Goal: Communication & Community: Ask a question

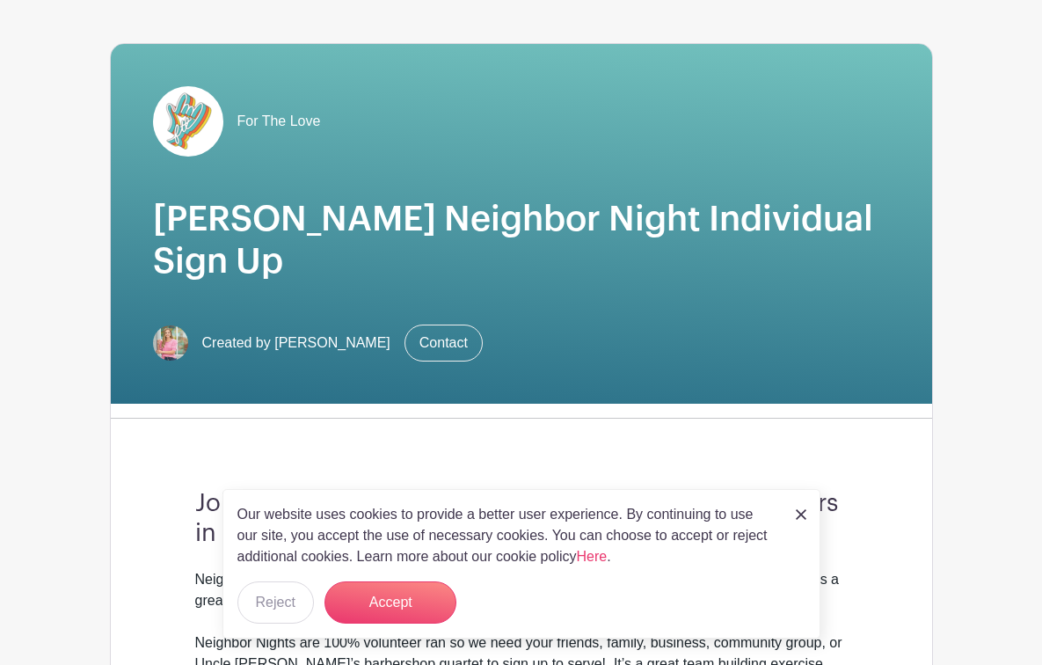
scroll to position [101, 0]
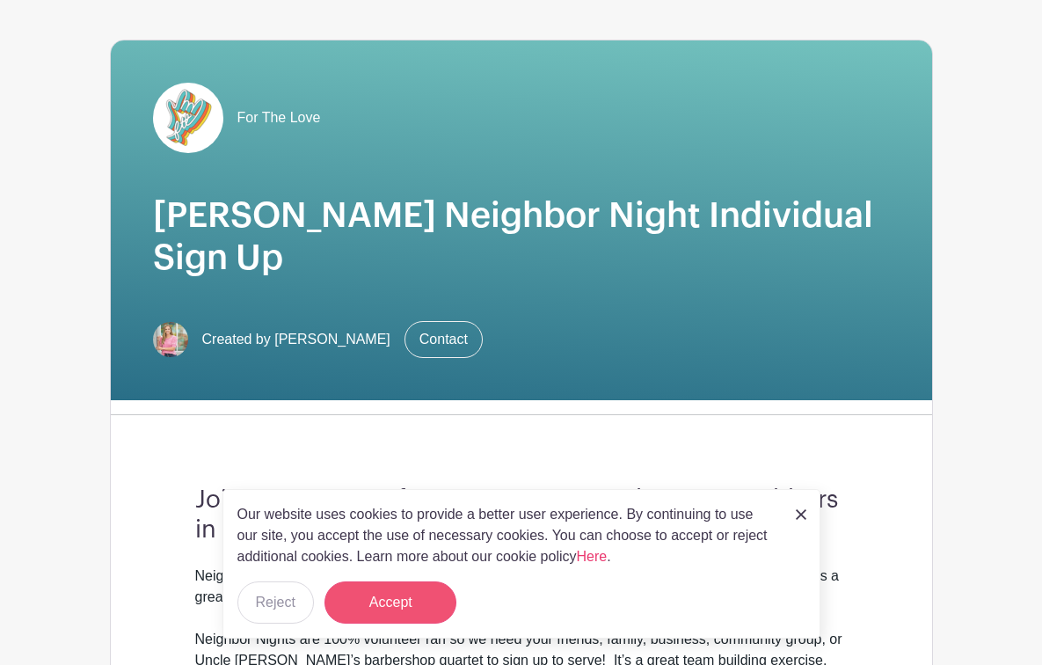
click at [389, 604] on button "Accept" at bounding box center [390, 602] width 132 height 42
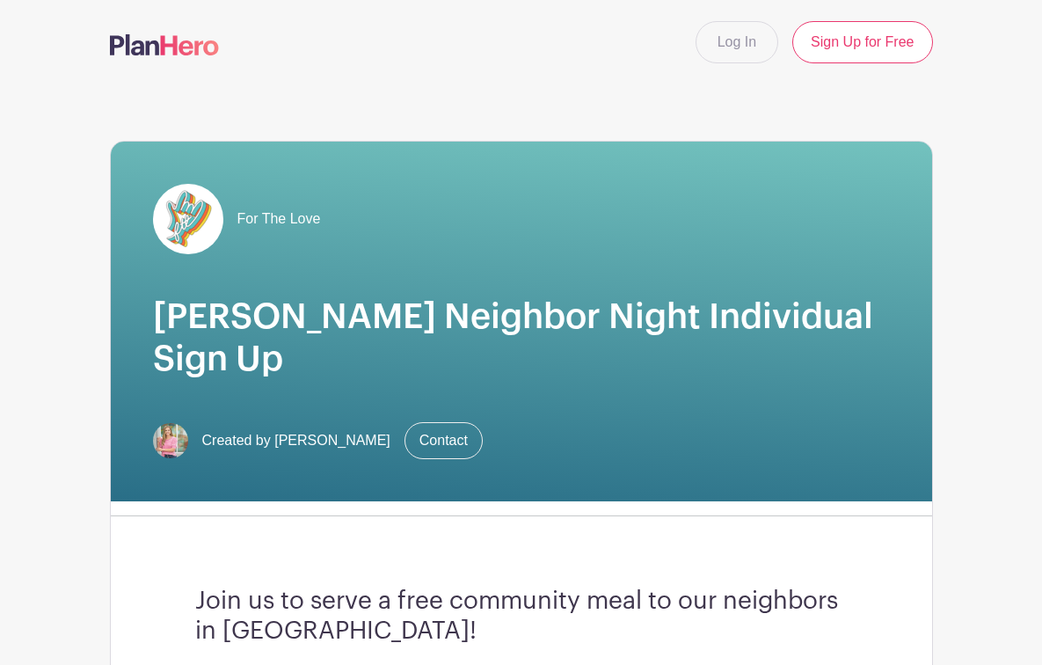
scroll to position [0, 0]
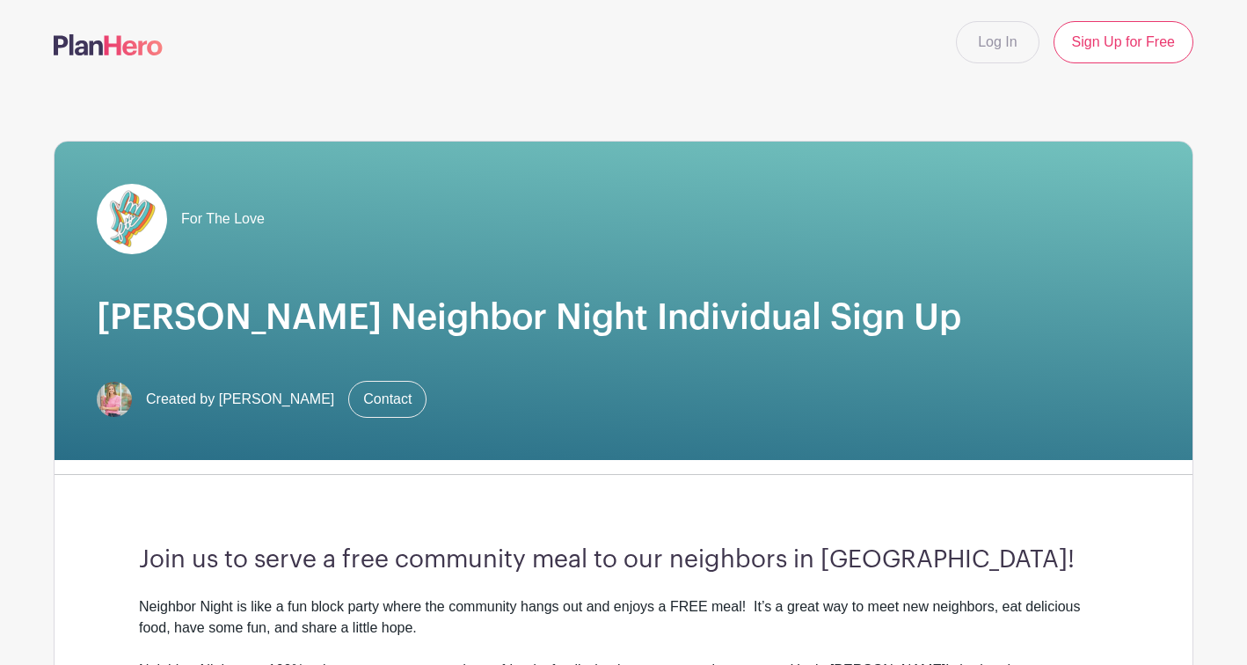
click at [376, 400] on link "Contact" at bounding box center [387, 399] width 78 height 37
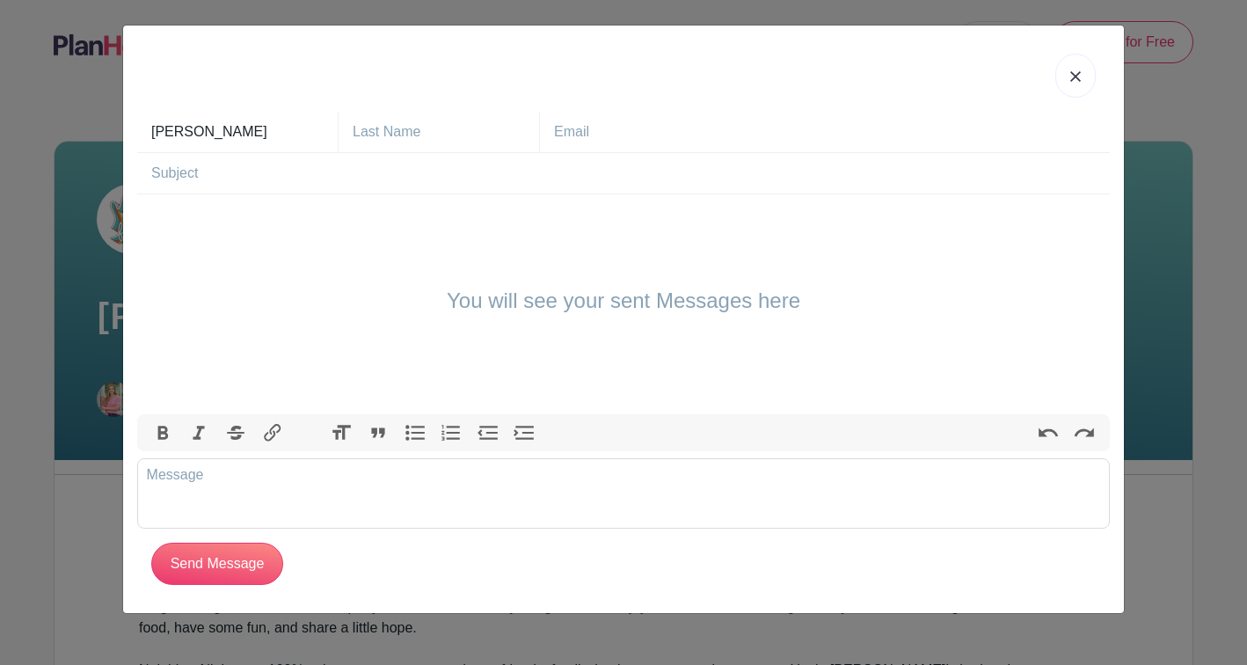
drag, startPoint x: 248, startPoint y: 132, endPoint x: 197, endPoint y: 131, distance: 51.0
click at [197, 131] on input "[PERSON_NAME]" at bounding box center [244, 132] width 186 height 40
drag, startPoint x: 261, startPoint y: 134, endPoint x: 187, endPoint y: 134, distance: 73.9
click at [187, 134] on input "[PERSON_NAME]" at bounding box center [244, 132] width 186 height 40
type input "[PERSON_NAME]"
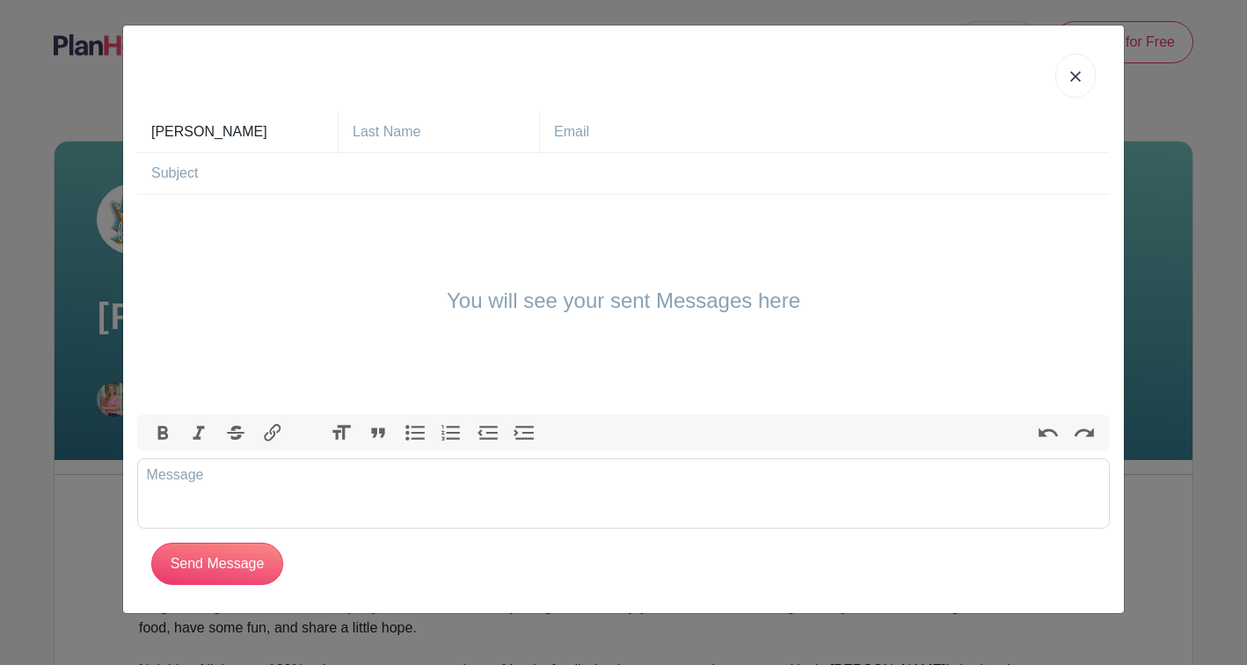
click at [1073, 80] on img at bounding box center [1075, 76] width 11 height 11
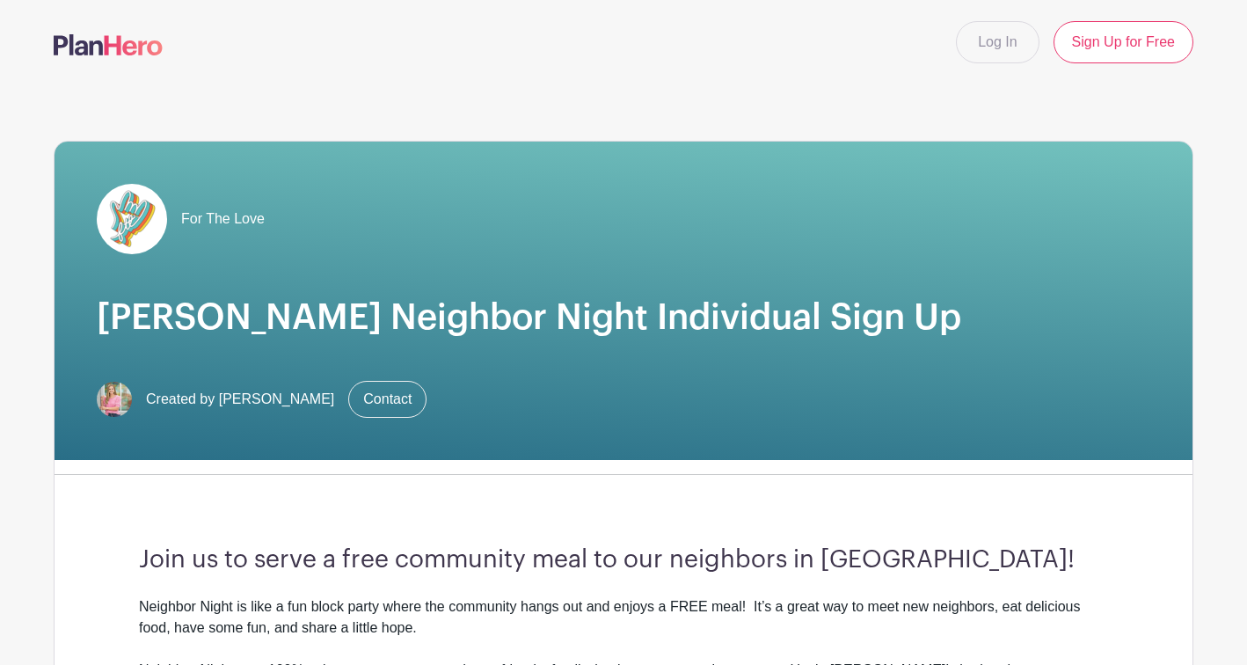
drag, startPoint x: 328, startPoint y: 398, endPoint x: 282, endPoint y: 398, distance: 45.7
click at [282, 398] on span "Created by [PERSON_NAME]" at bounding box center [240, 399] width 188 height 21
copy span "Chapuis"
click at [389, 390] on link "Contact" at bounding box center [387, 399] width 78 height 37
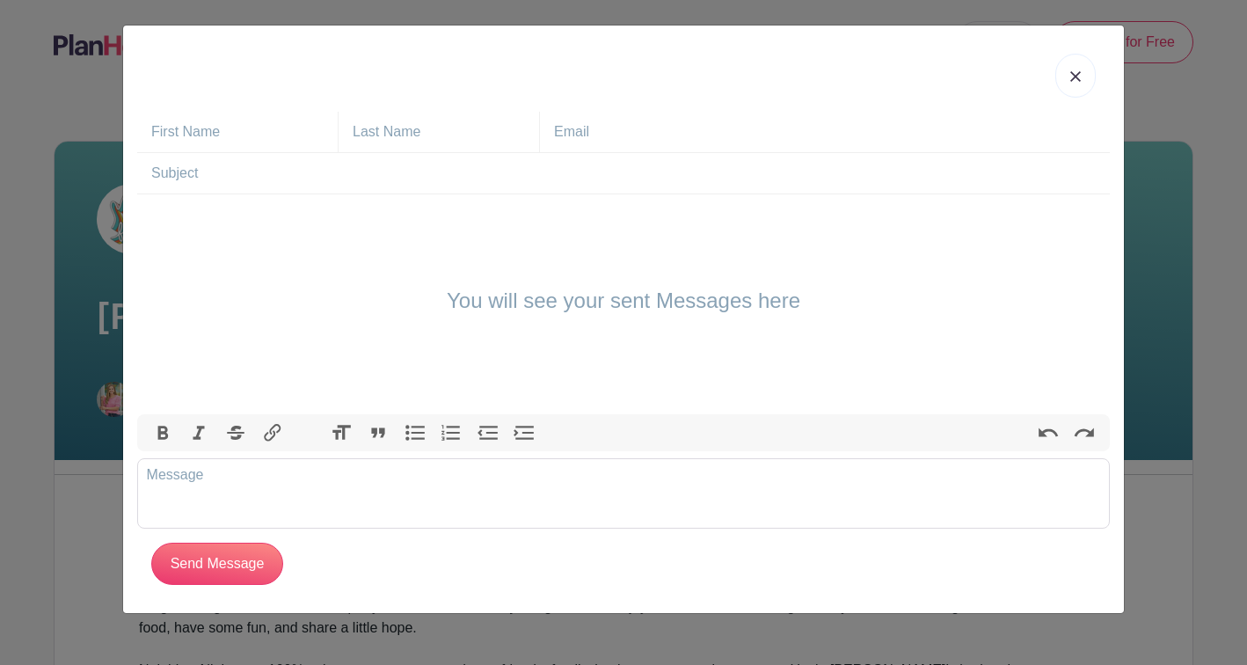
click at [512, 305] on h4 "You will see your sent Messages here" at bounding box center [623, 301] width 353 height 26
click at [351, 488] on trix-editor at bounding box center [623, 493] width 973 height 70
click at [319, 485] on trix-editor at bounding box center [623, 493] width 973 height 70
paste trix-editor "<div>Dear [PERSON_NAME],<br><br></div><div>I hope you're doing well. My name is…"
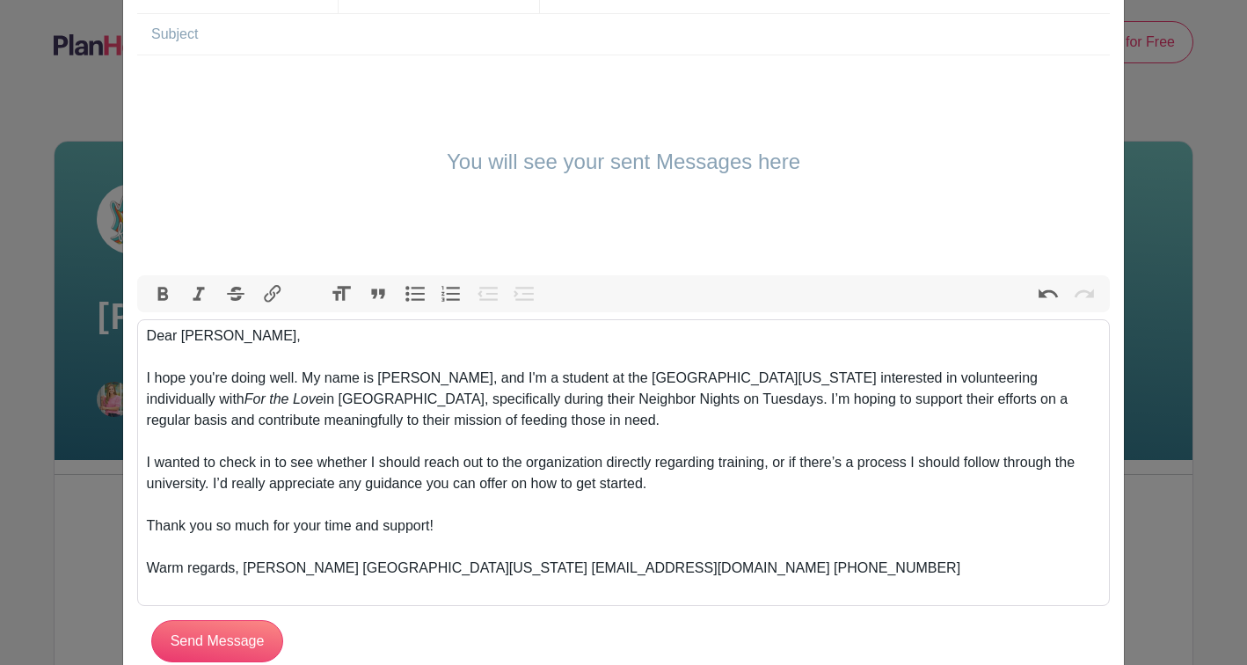
scroll to position [142, 0]
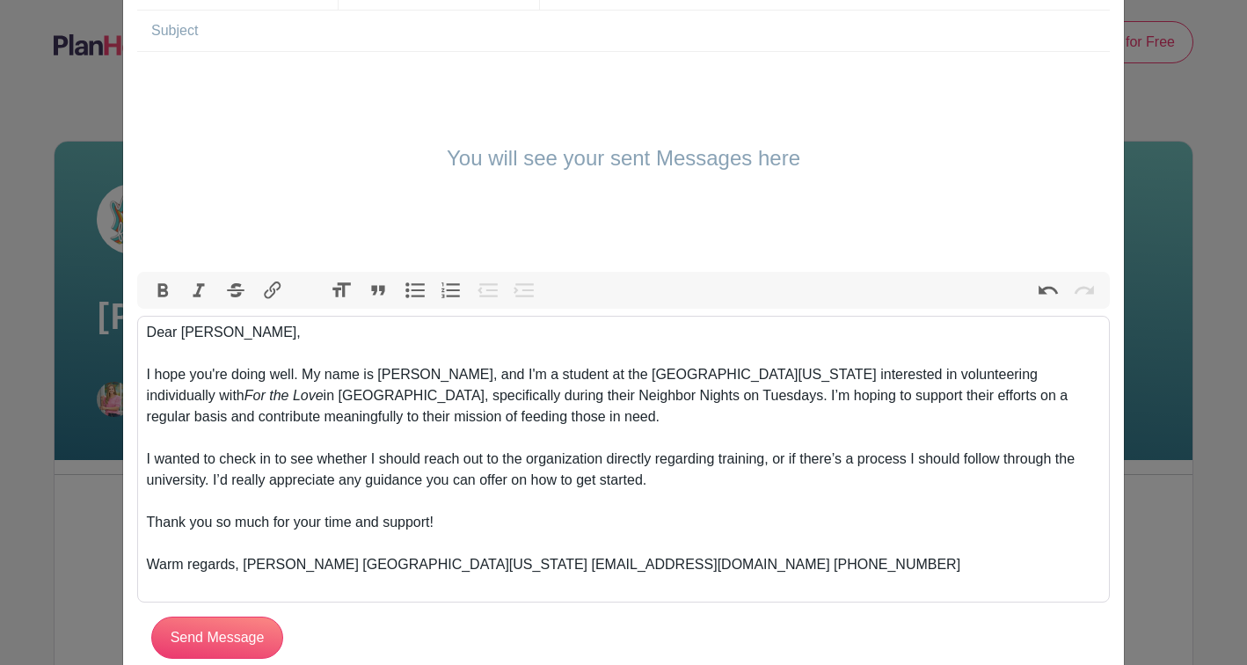
click at [346, 396] on div "I hope you're doing well. My name is [PERSON_NAME], and I'm a student at the [G…" at bounding box center [624, 406] width 954 height 84
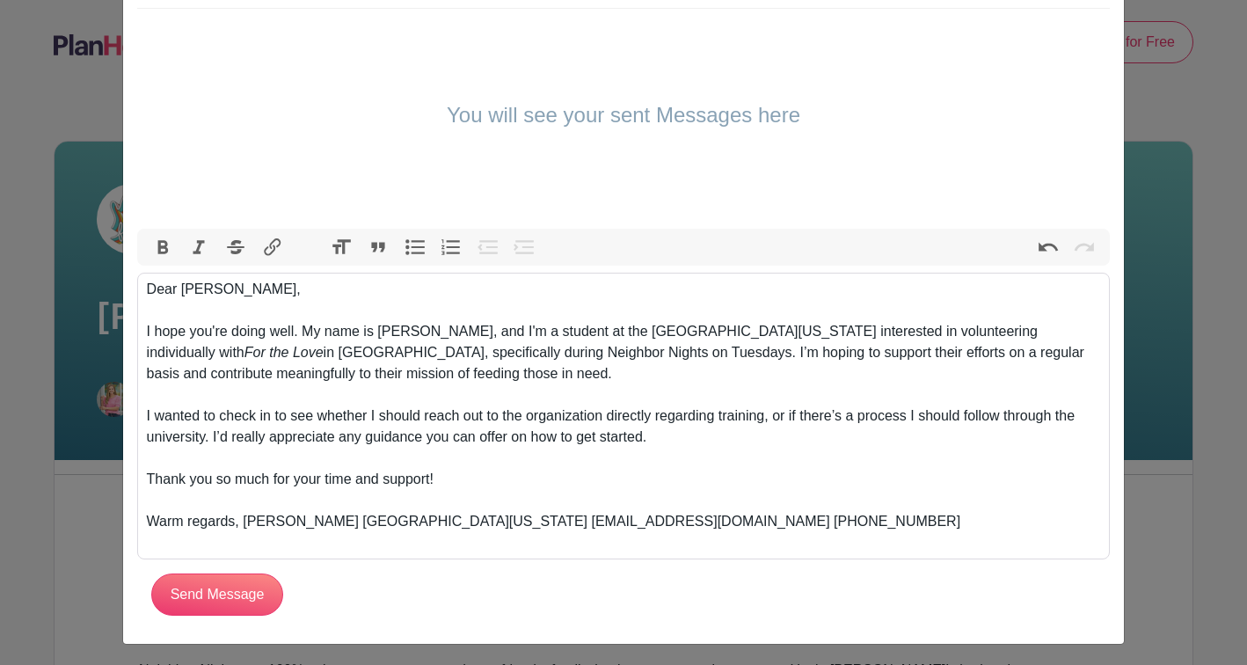
scroll to position [189, 0]
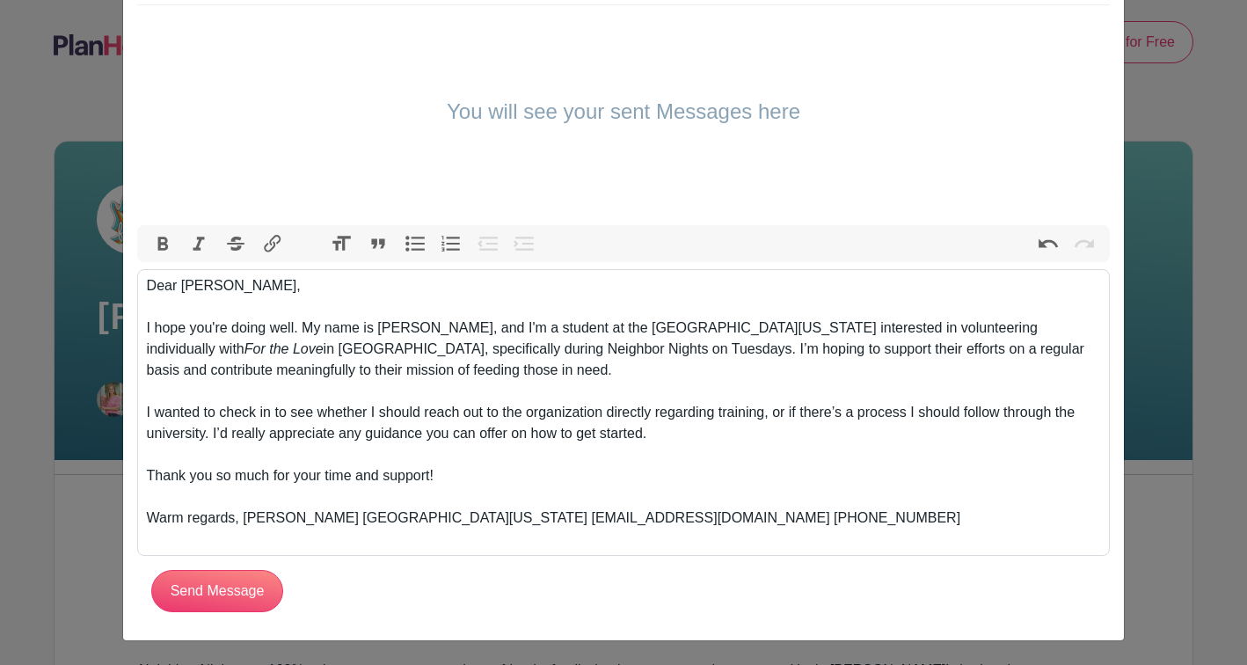
click at [680, 348] on div "I hope you're doing well. My name is [PERSON_NAME], and I'm a student at the [G…" at bounding box center [624, 359] width 954 height 84
drag, startPoint x: 1064, startPoint y: 350, endPoint x: 1028, endPoint y: 349, distance: 36.1
click at [1028, 349] on div "I hope you're doing well. My name is [PERSON_NAME], and I'm a student at the [G…" at bounding box center [624, 359] width 954 height 84
drag, startPoint x: 1012, startPoint y: 412, endPoint x: 208, endPoint y: 436, distance: 805.0
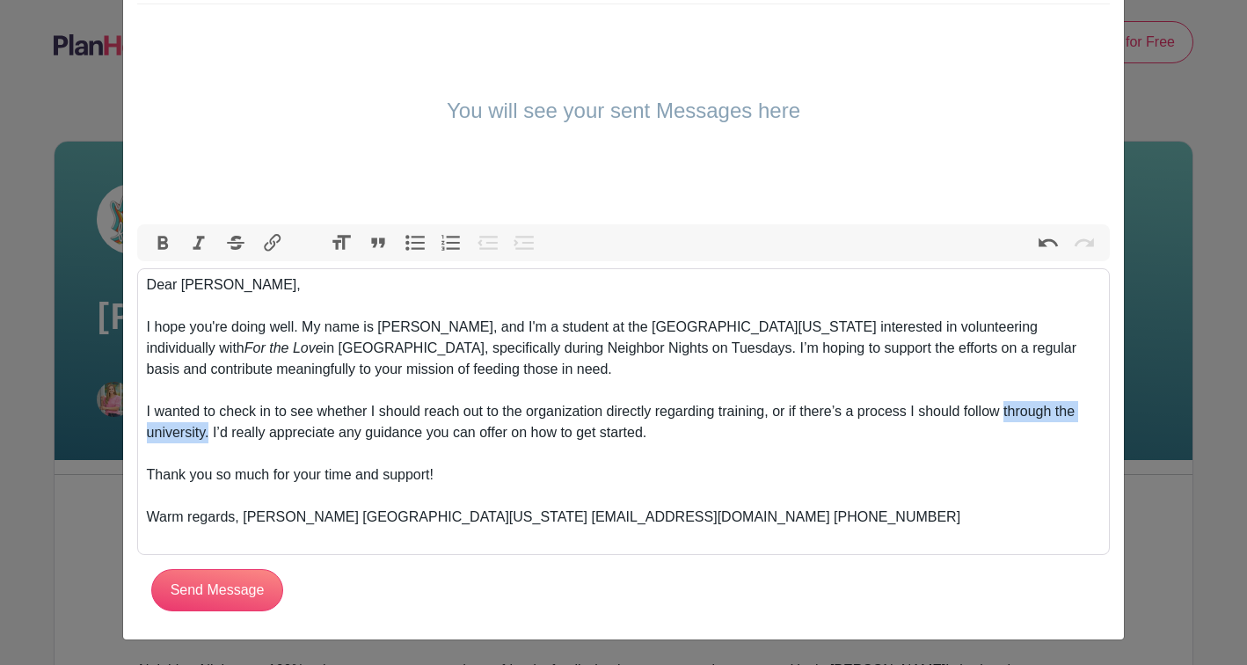
click at [208, 436] on div "I wanted to check in to see whether I should reach out to the organization dire…" at bounding box center [624, 432] width 954 height 63
click at [298, 329] on div "I hope you're doing well. My name is [PERSON_NAME], and I'm a student at the [G…" at bounding box center [624, 359] width 954 height 84
drag, startPoint x: 532, startPoint y: 328, endPoint x: 485, endPoint y: 329, distance: 46.6
click at [485, 329] on div "I hope you're doing well! My name is [PERSON_NAME], and I'm a student at the [G…" at bounding box center [624, 359] width 954 height 84
drag, startPoint x: 656, startPoint y: 375, endPoint x: 766, endPoint y: 412, distance: 116.2
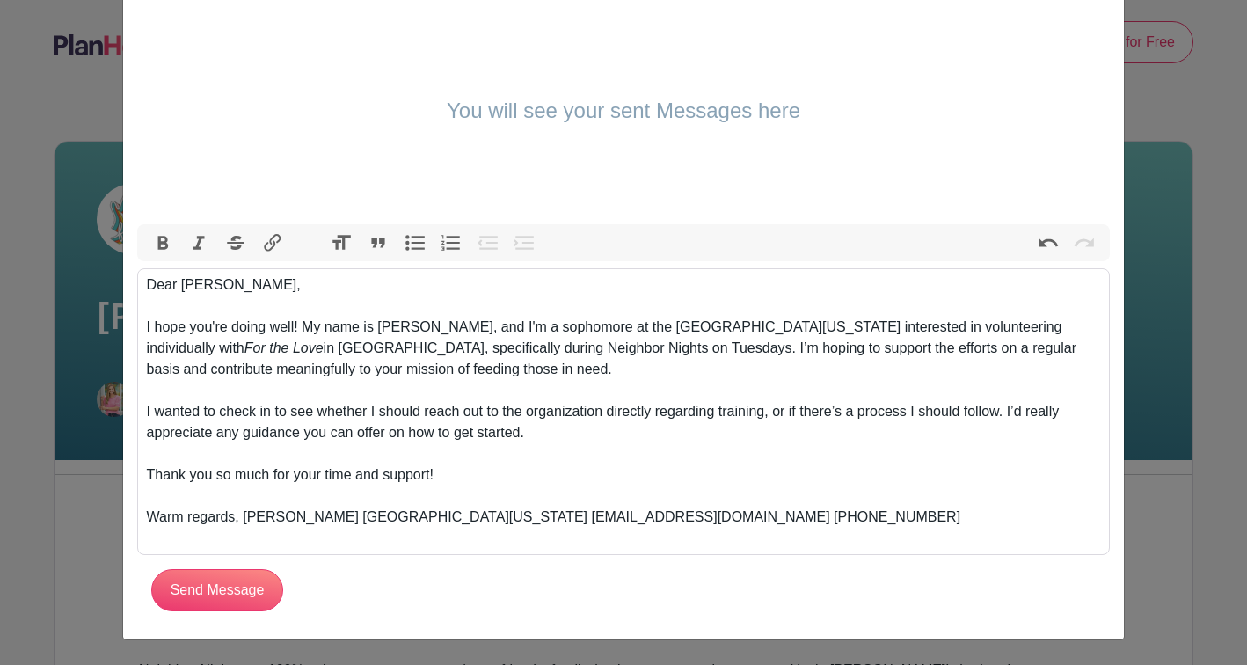
click at [766, 412] on div "I wanted to check in to see whether I should reach out to the organization dire…" at bounding box center [624, 432] width 954 height 63
click at [481, 519] on div "Warm regards, [PERSON_NAME] [GEOGRAPHIC_DATA][US_STATE] [EMAIL_ADDRESS][DOMAIN_…" at bounding box center [624, 528] width 954 height 42
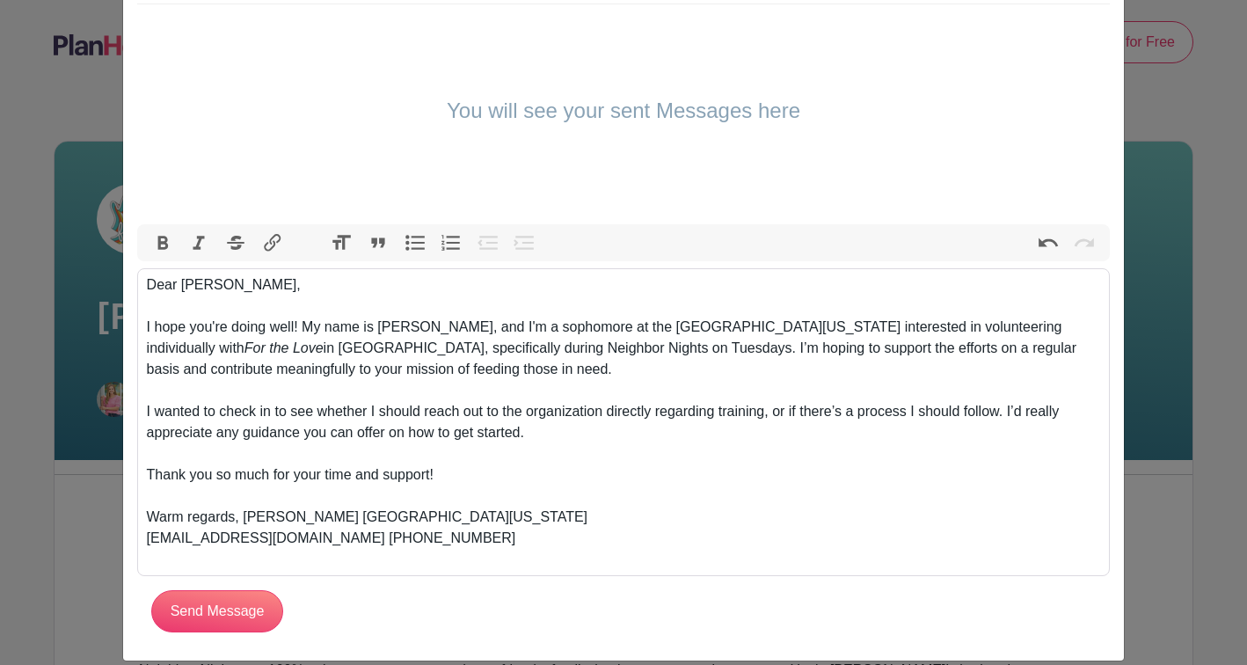
click at [304, 540] on div "Warm regards, [PERSON_NAME] [GEOGRAPHIC_DATA][US_STATE] [EMAIL_ADDRESS][DOMAIN_…" at bounding box center [624, 538] width 954 height 63
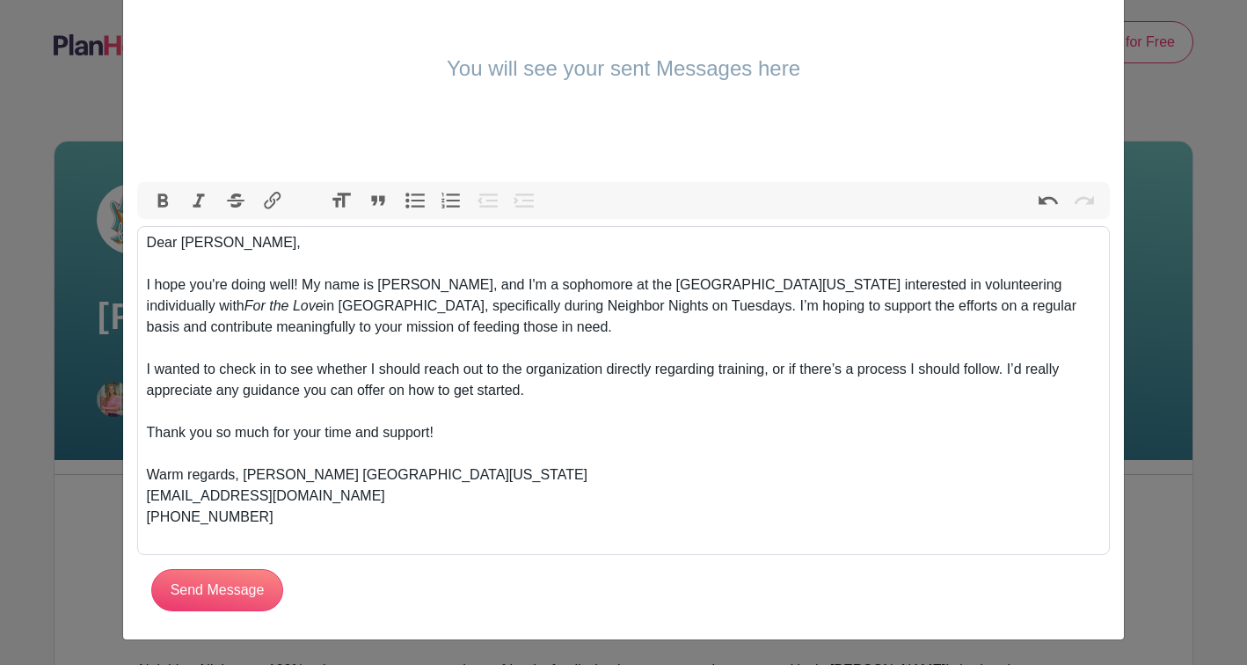
scroll to position [232, 0]
drag, startPoint x: 295, startPoint y: 535, endPoint x: 204, endPoint y: 506, distance: 95.9
click at [204, 506] on div "Warm regards, [PERSON_NAME] [GEOGRAPHIC_DATA][US_STATE] [EMAIL_ADDRESS][DOMAIN_…" at bounding box center [624, 506] width 954 height 84
click at [443, 434] on div "Thank you so much for your time and support!" at bounding box center [624, 443] width 954 height 42
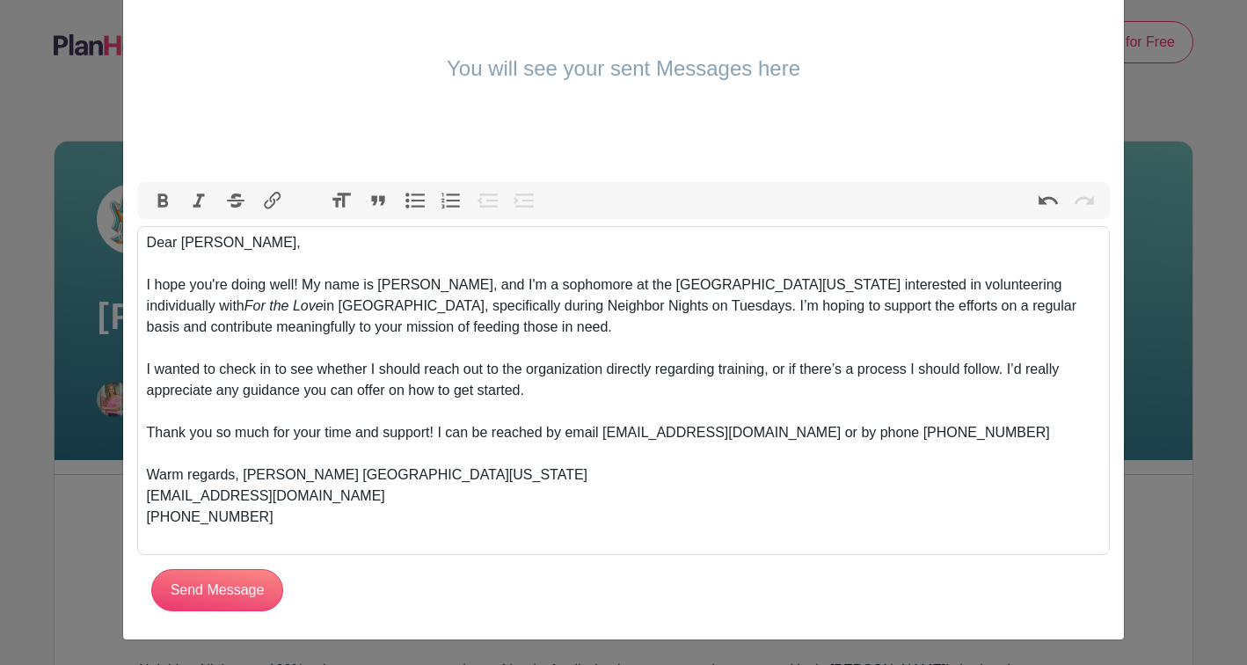
type trix-editor "<div>Dear [PERSON_NAME],<br><br></div><div>I hope you're doing well! My name is…"
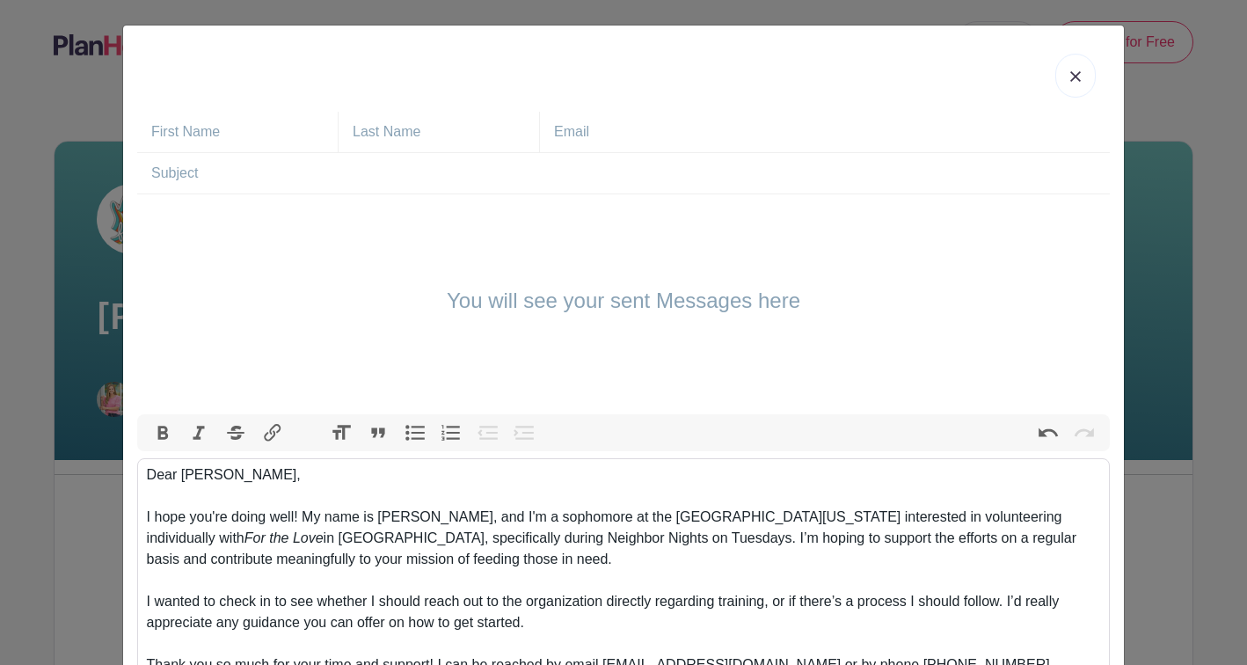
scroll to position [0, 0]
type input "[PERSON_NAME]"
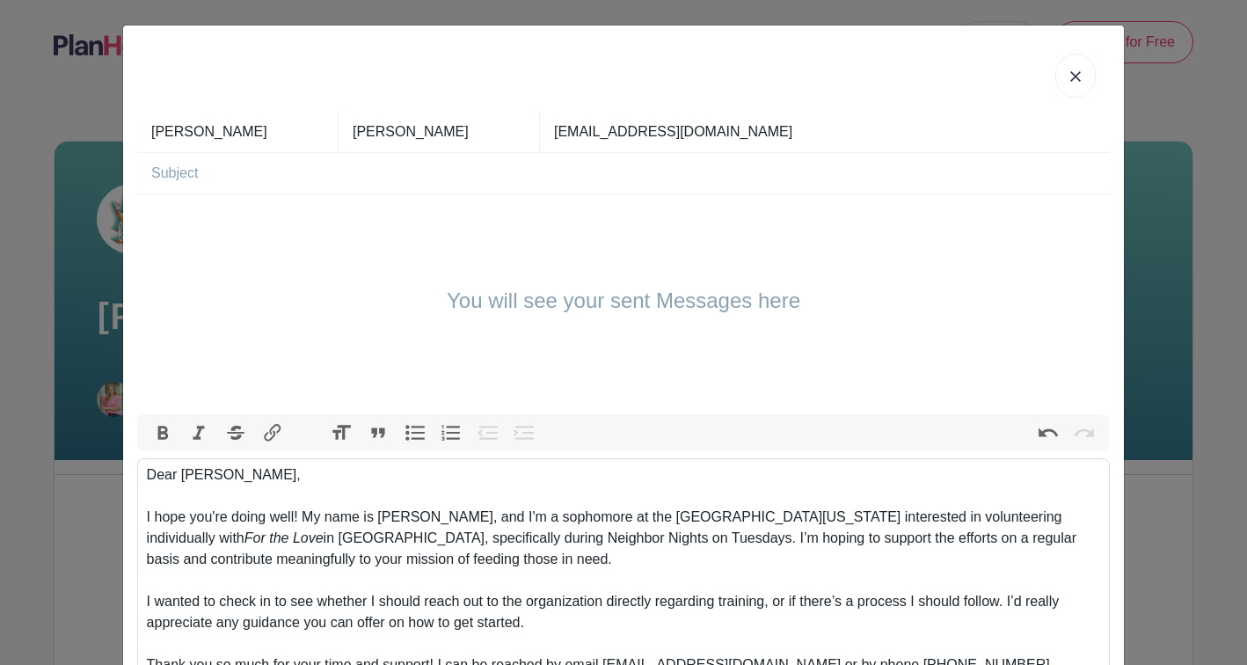
type input "[EMAIL_ADDRESS][DOMAIN_NAME]"
click at [359, 163] on input "text" at bounding box center [630, 173] width 958 height 40
paste input "Volunteer Inquiry"
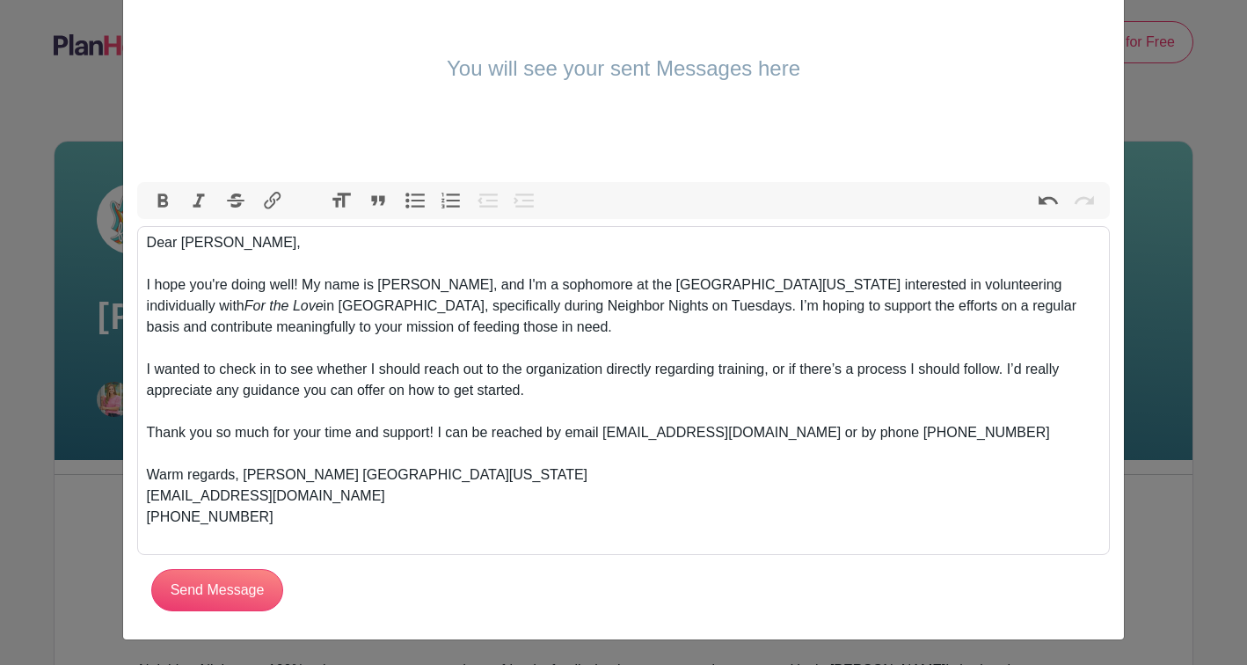
scroll to position [232, 0]
type input "Volunteer Inquiry"
click at [241, 476] on div "Warm regards, [PERSON_NAME] [GEOGRAPHIC_DATA][US_STATE] [EMAIL_ADDRESS][DOMAIN_…" at bounding box center [624, 506] width 954 height 84
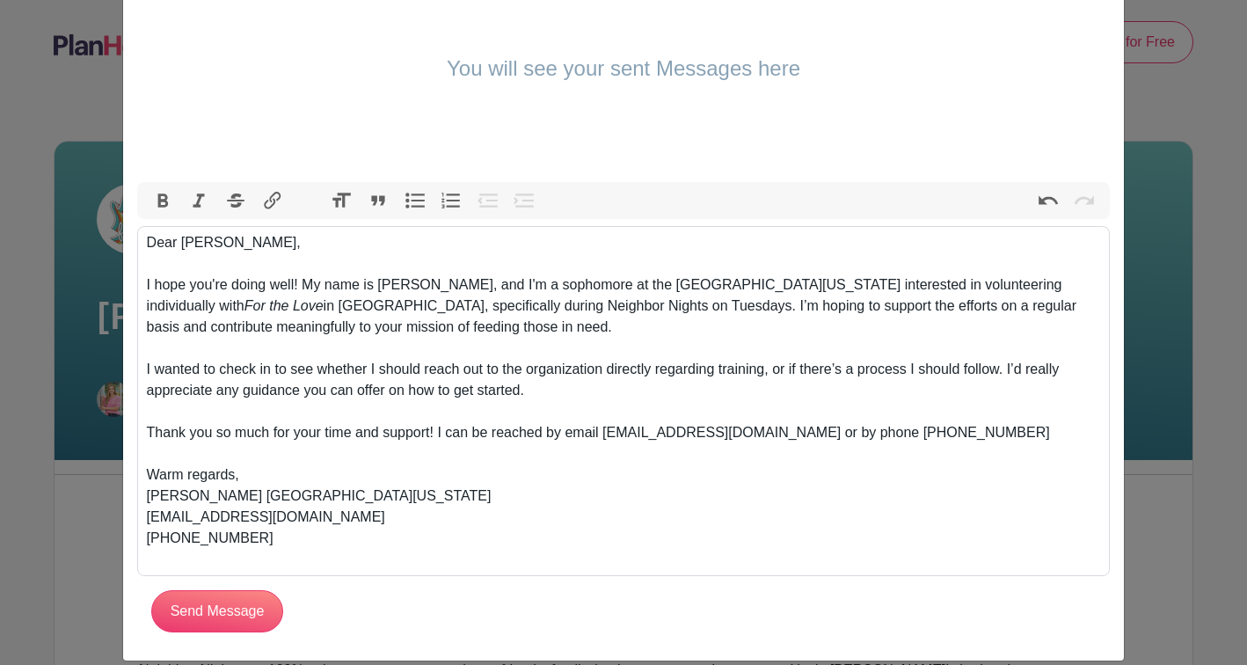
click at [240, 494] on div "Warm regards, [PERSON_NAME] [GEOGRAPHIC_DATA][US_STATE] [EMAIL_ADDRESS][DOMAIN_…" at bounding box center [624, 517] width 954 height 106
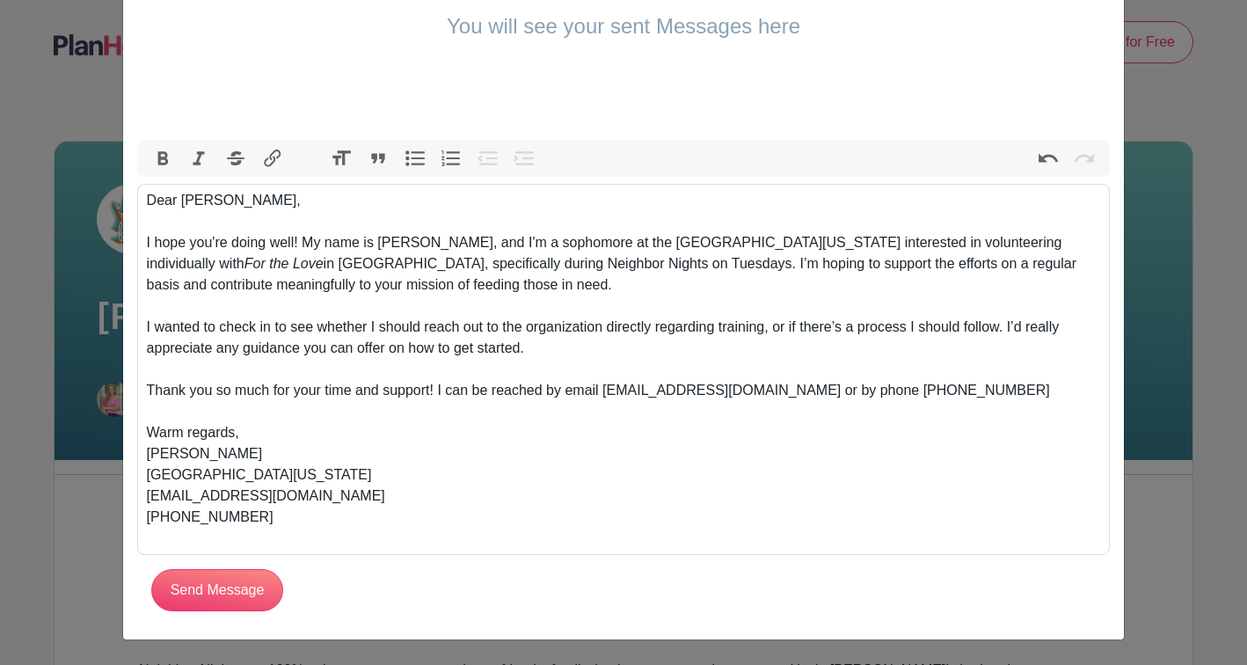
scroll to position [274, 0]
type trix-editor "<div>Dear [PERSON_NAME],<br><br></div><div>I hope you're doing well! My name is…"
click at [210, 590] on input "Send Message" at bounding box center [217, 590] width 132 height 42
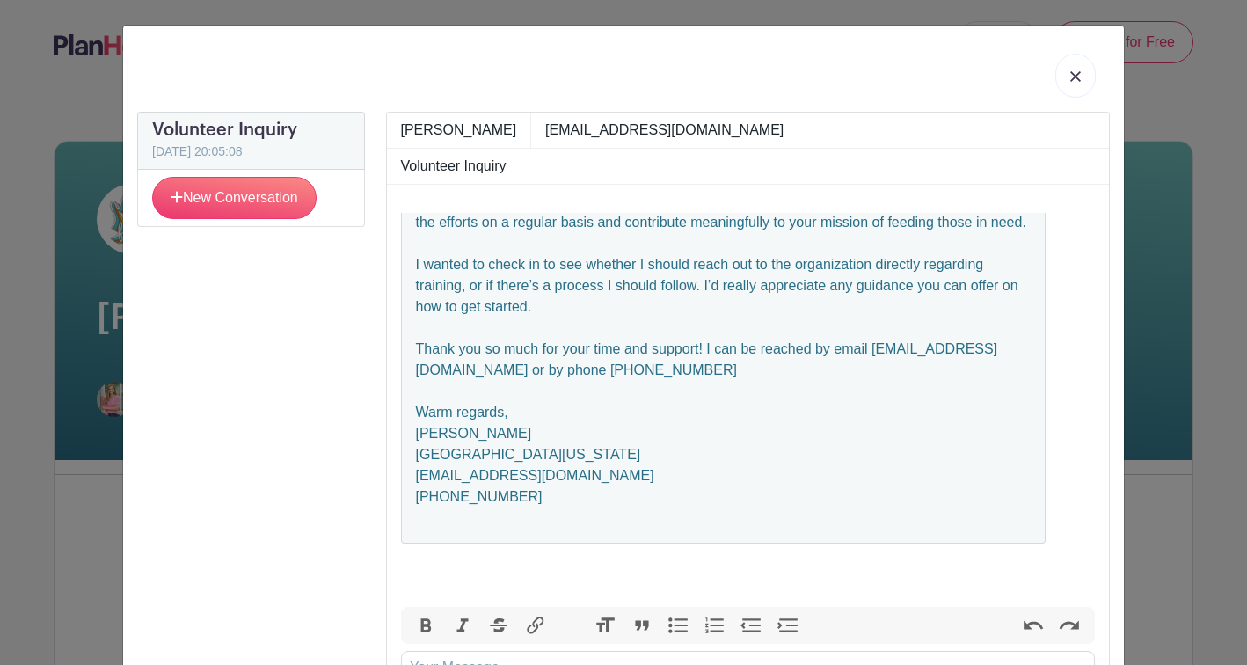
scroll to position [0, 0]
click at [1072, 81] on img at bounding box center [1075, 76] width 11 height 11
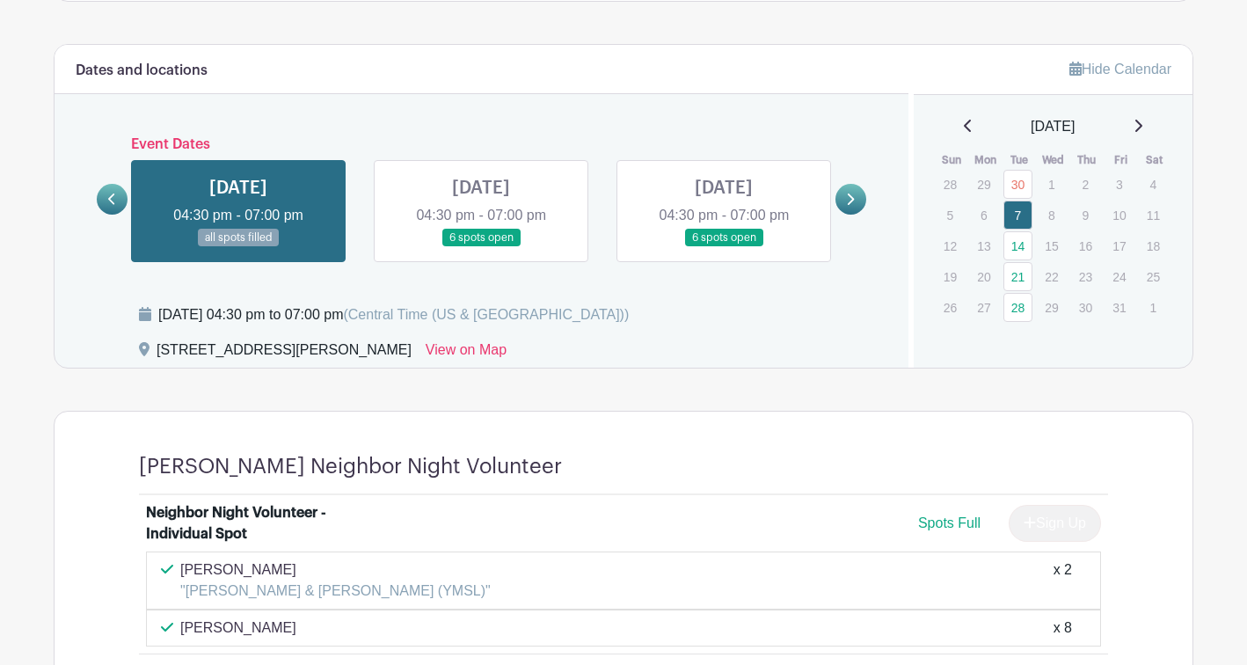
scroll to position [884, 0]
click at [856, 198] on link at bounding box center [850, 199] width 31 height 31
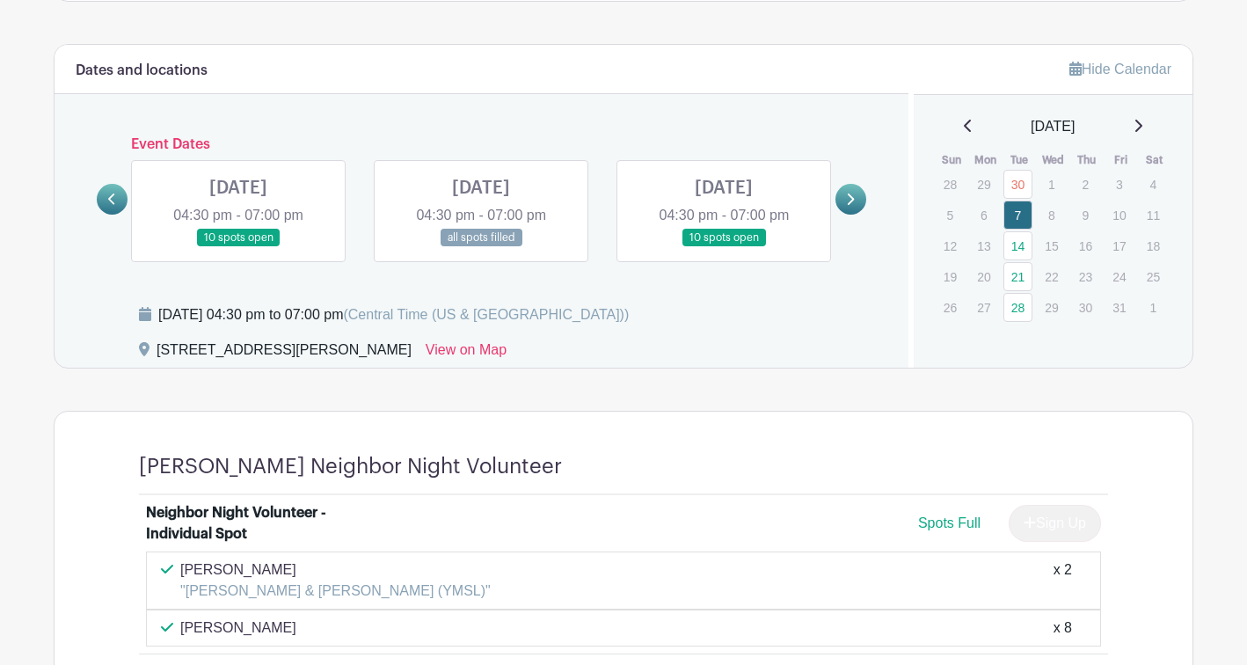
click at [856, 198] on link at bounding box center [850, 199] width 31 height 31
click at [851, 198] on icon at bounding box center [850, 199] width 8 height 13
click at [122, 199] on link at bounding box center [112, 199] width 31 height 31
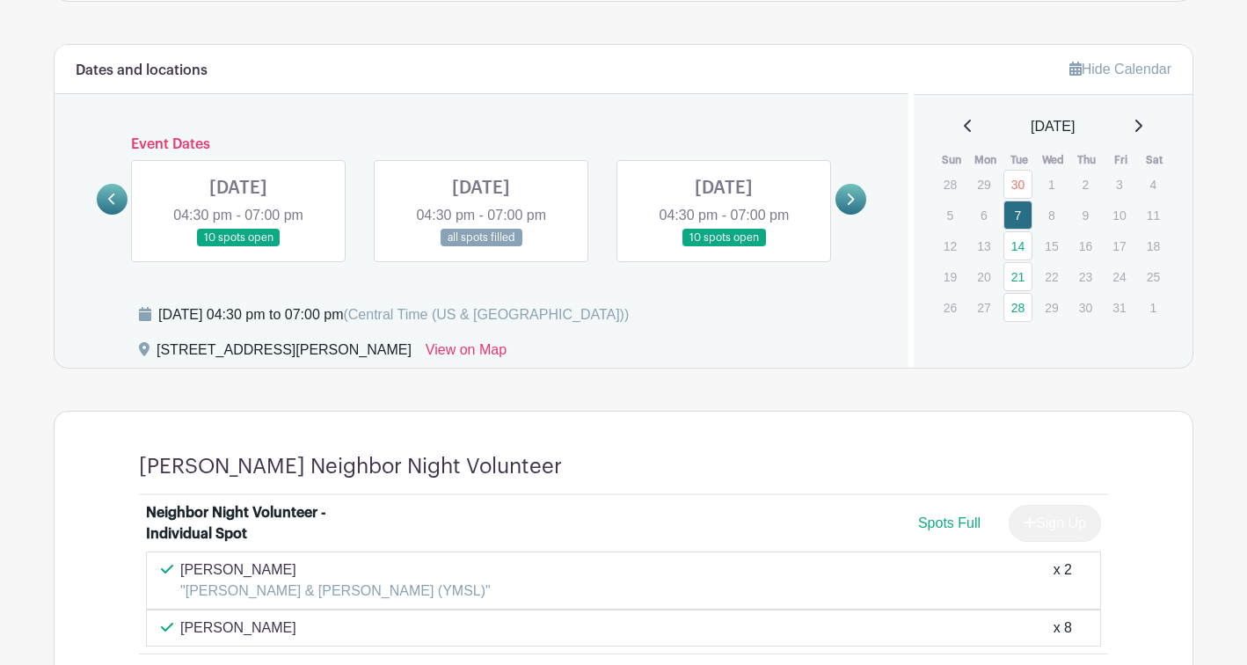
click at [121, 199] on link at bounding box center [112, 199] width 31 height 31
click at [116, 193] on icon at bounding box center [112, 199] width 8 height 13
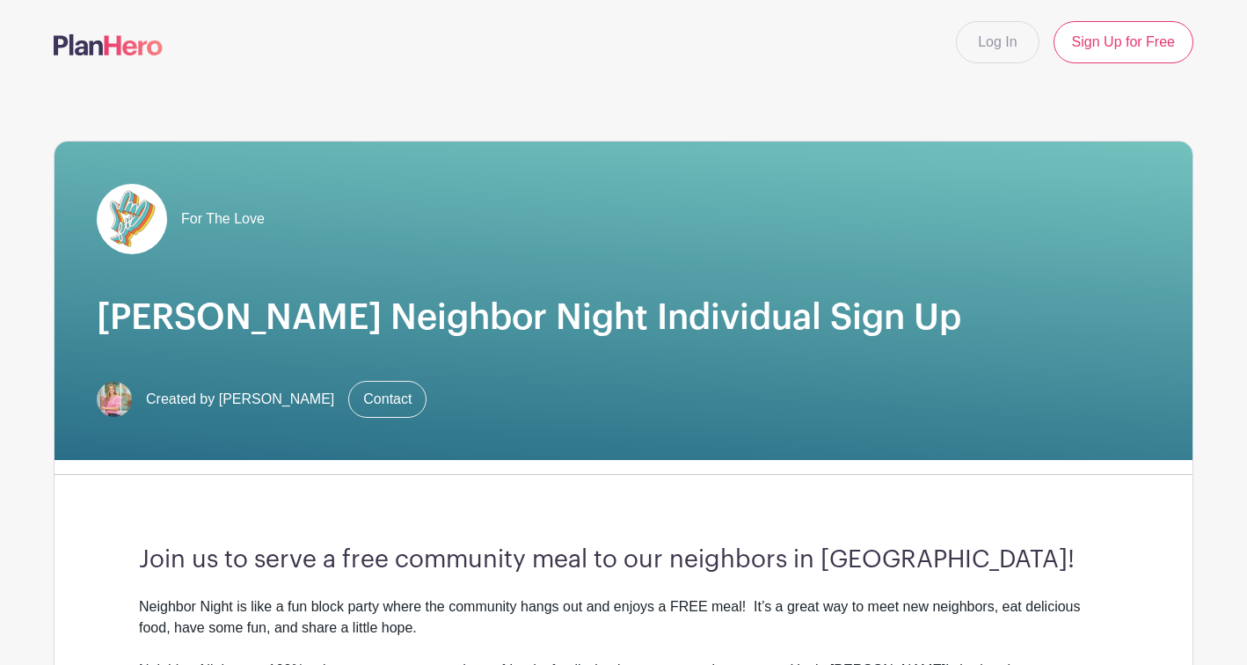
scroll to position [0, 0]
